Goal: Check status: Check status

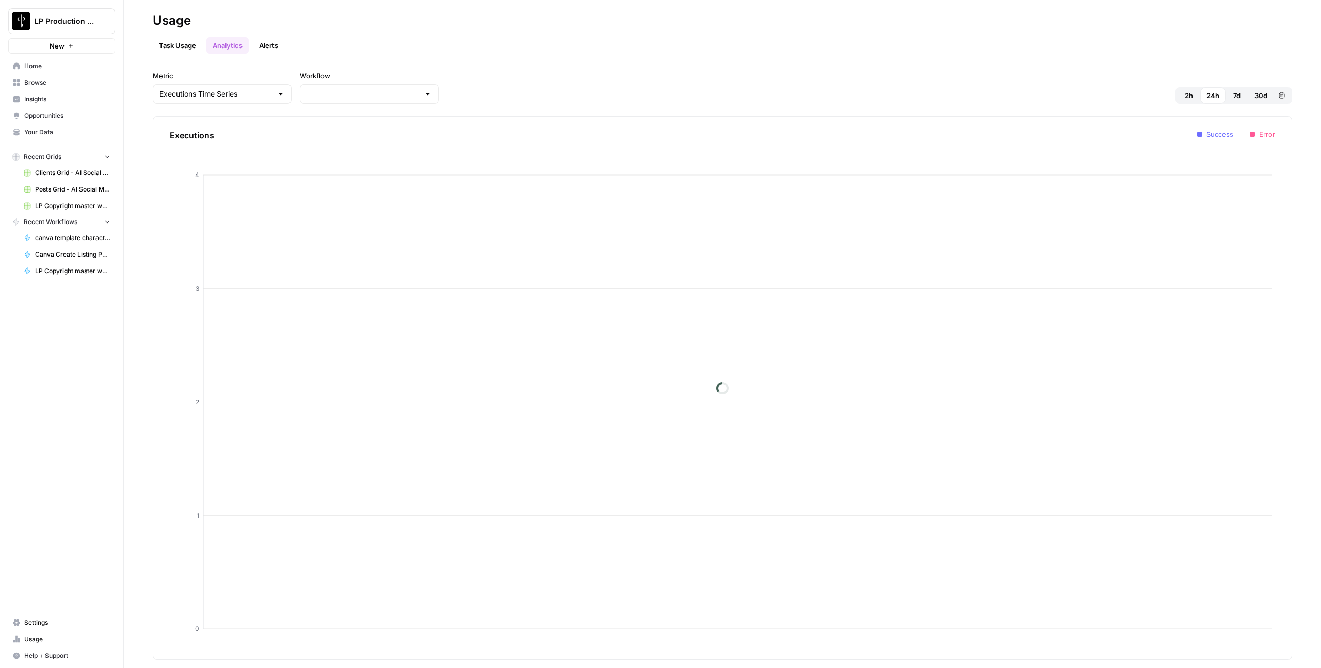
type input "LP Copyright master workflow"
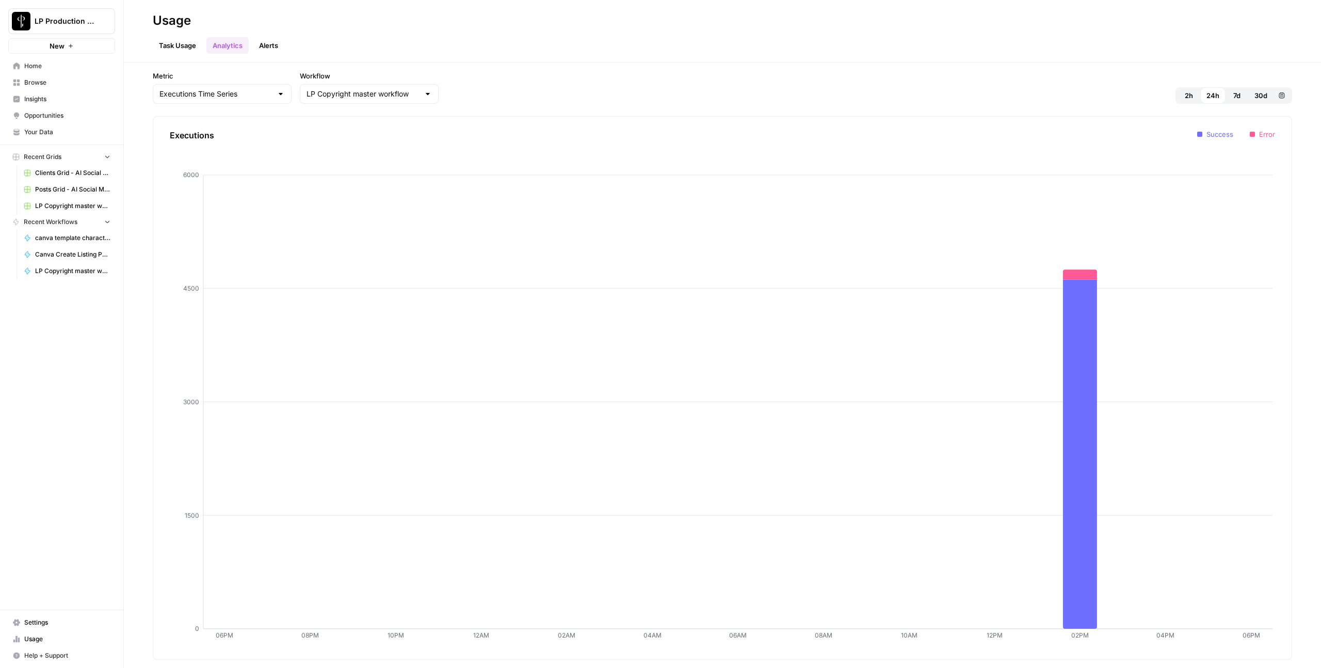
click at [1237, 98] on span "7d" at bounding box center [1236, 95] width 7 height 10
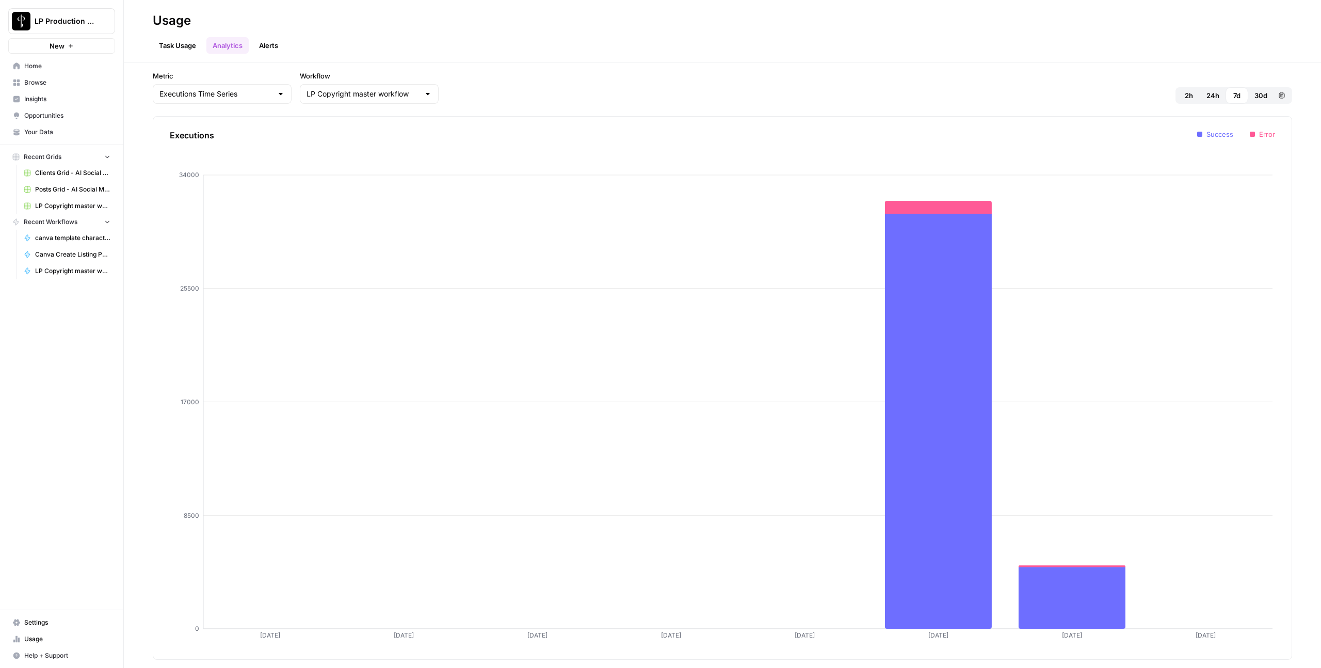
click at [1210, 91] on span "24h" at bounding box center [1212, 95] width 13 height 10
